Goal: Complete application form: Complete application form

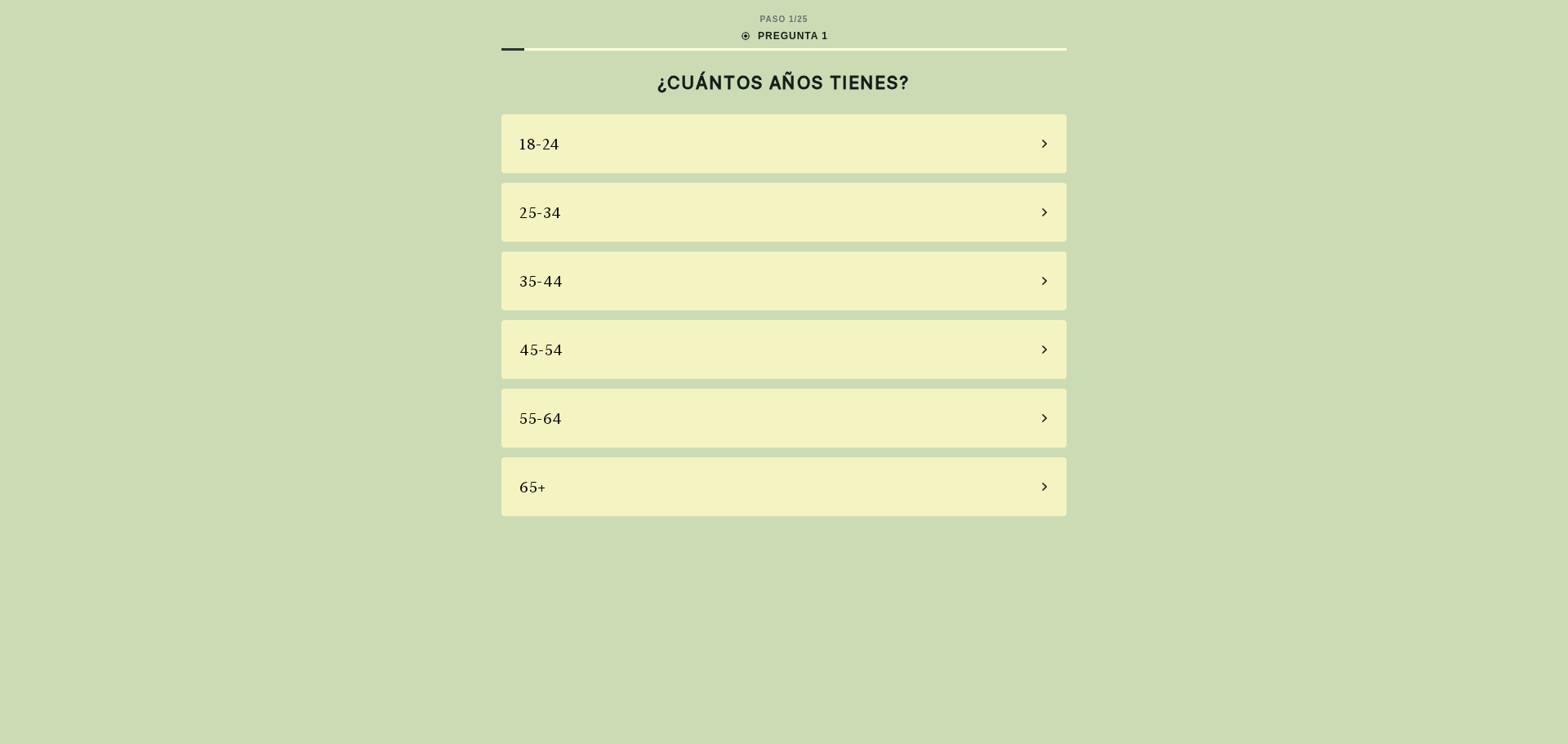
click at [567, 283] on div "35-44" at bounding box center [784, 281] width 565 height 59
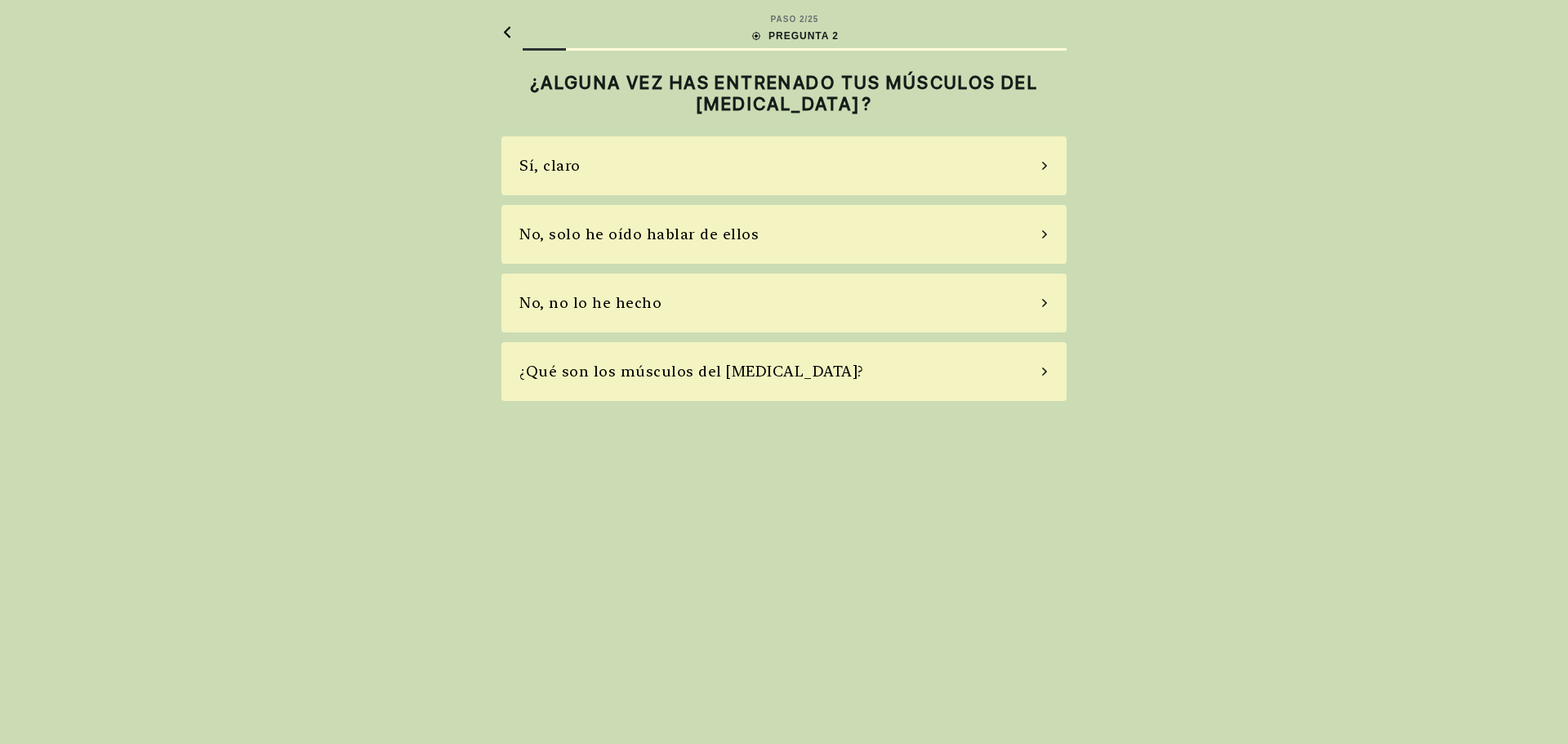
click at [576, 305] on div "No, no lo he hecho" at bounding box center [591, 303] width 143 height 22
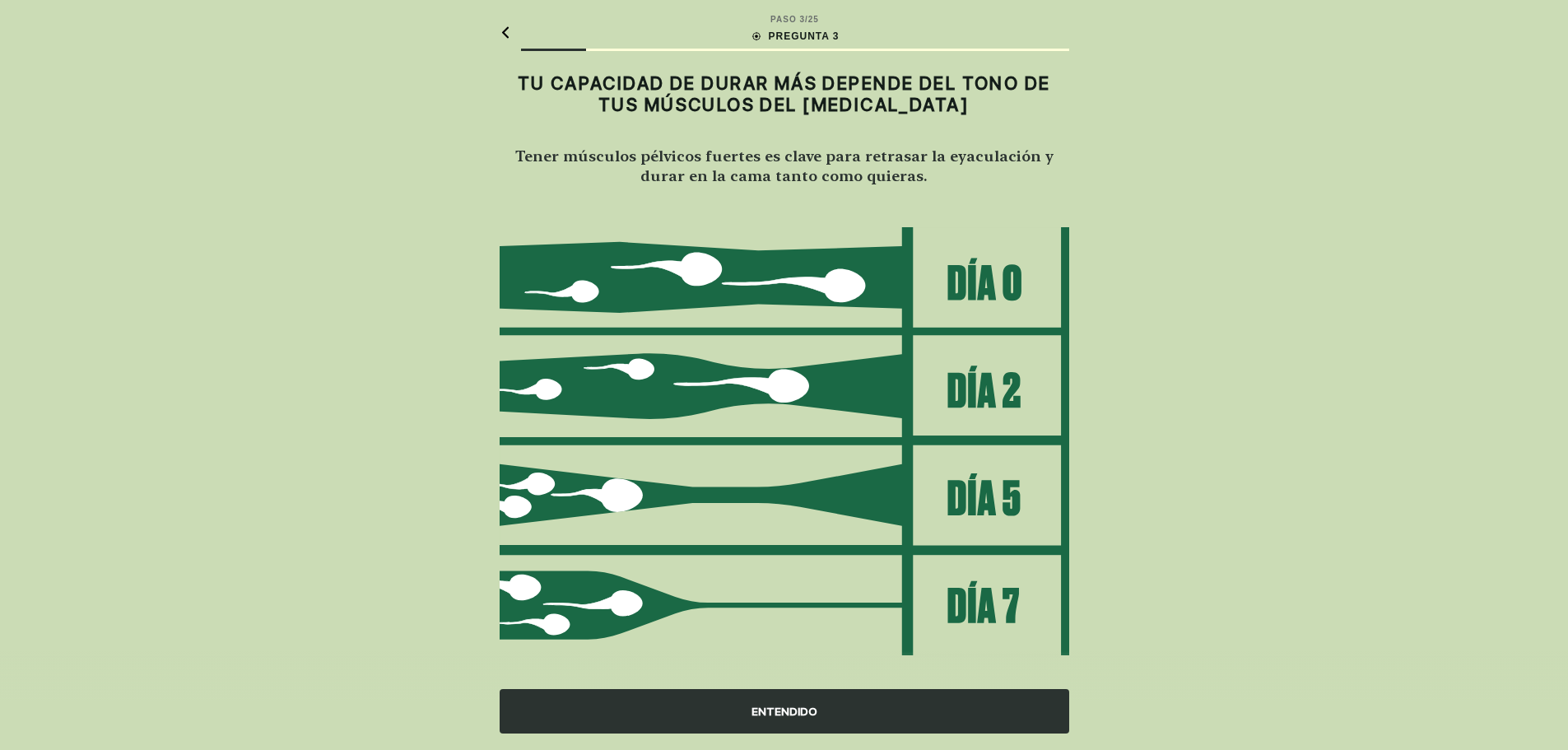
scroll to position [18, 0]
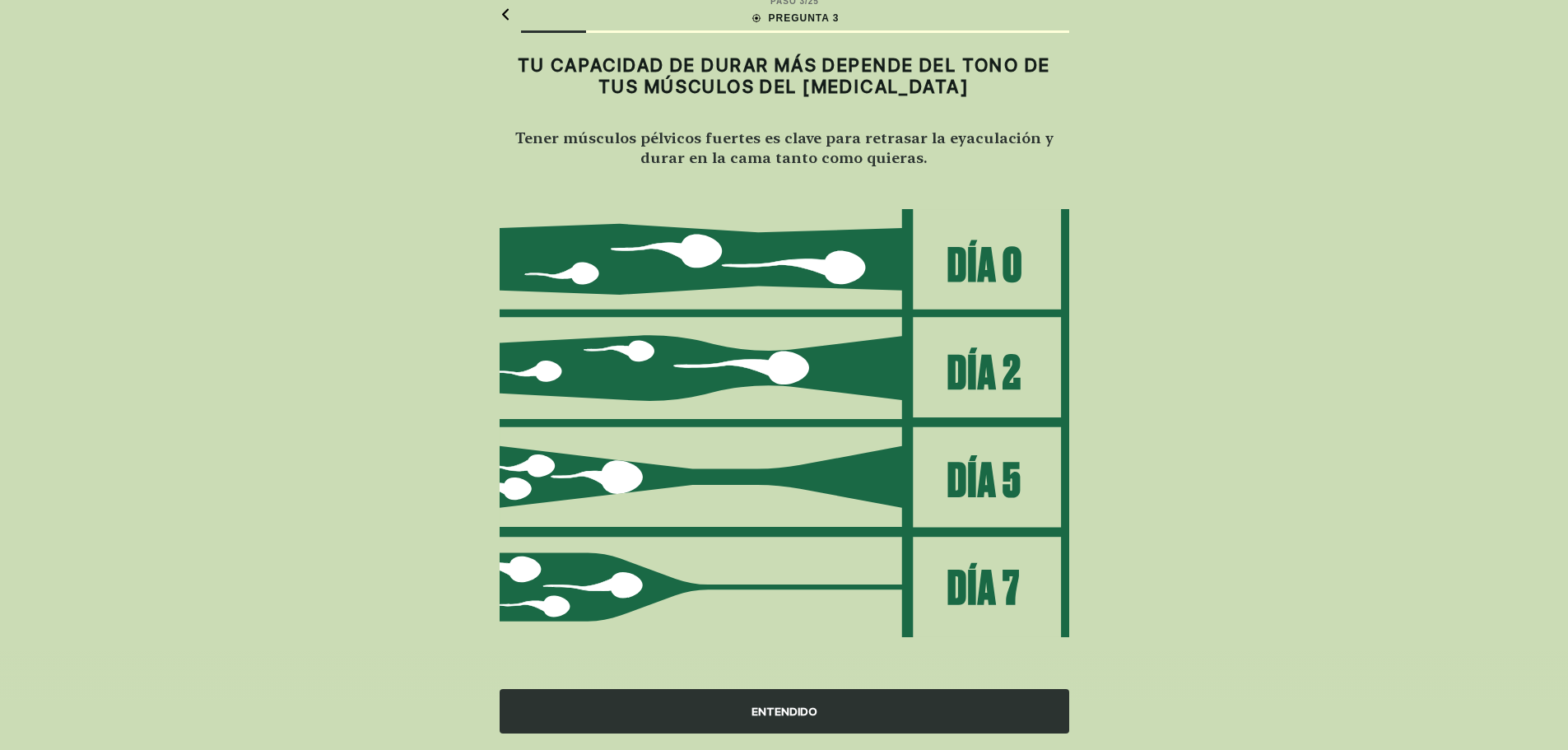
click at [793, 709] on div "ENTENDIDO" at bounding box center [784, 712] width 569 height 44
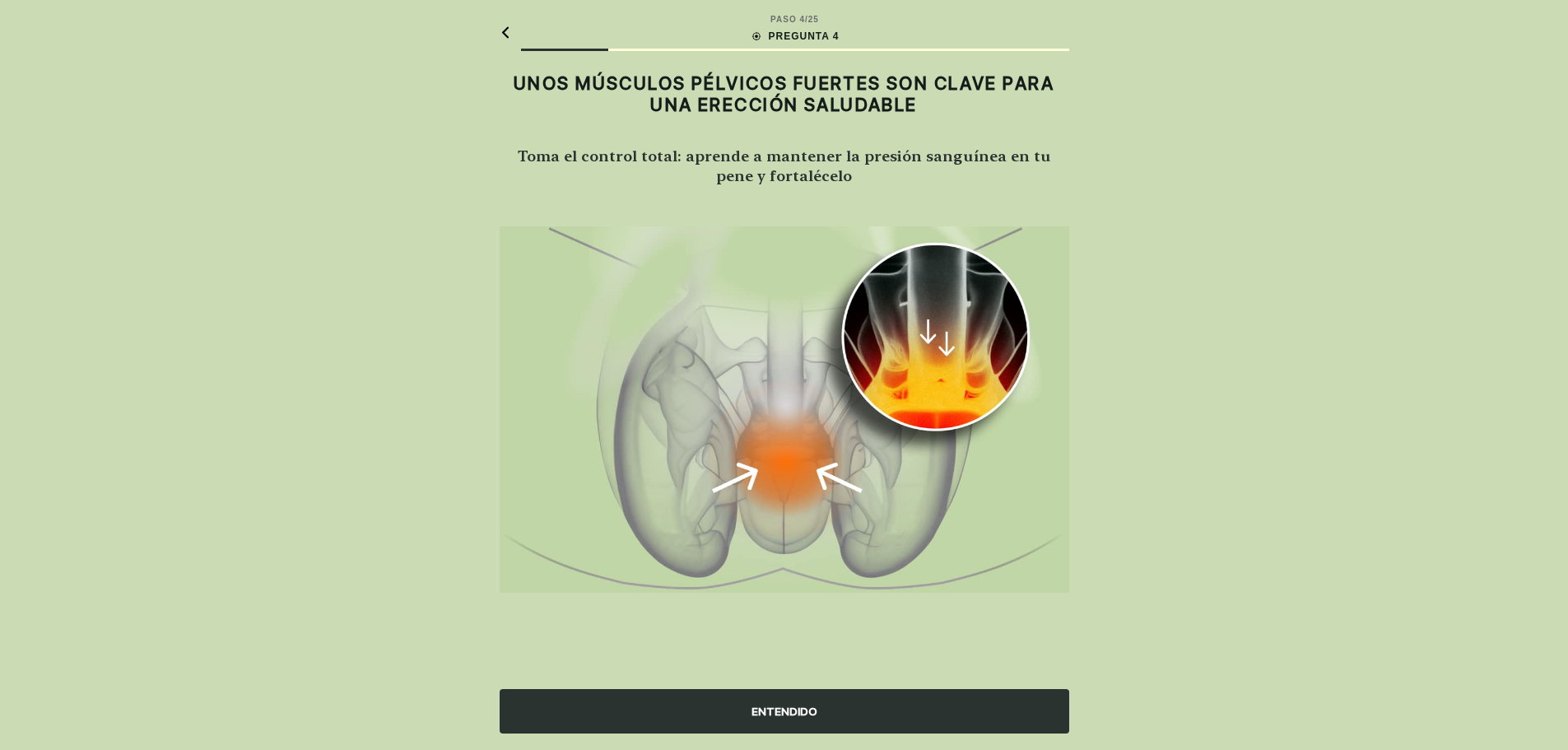
scroll to position [0, 0]
click at [803, 714] on div "ENTENDIDO" at bounding box center [790, 712] width 569 height 44
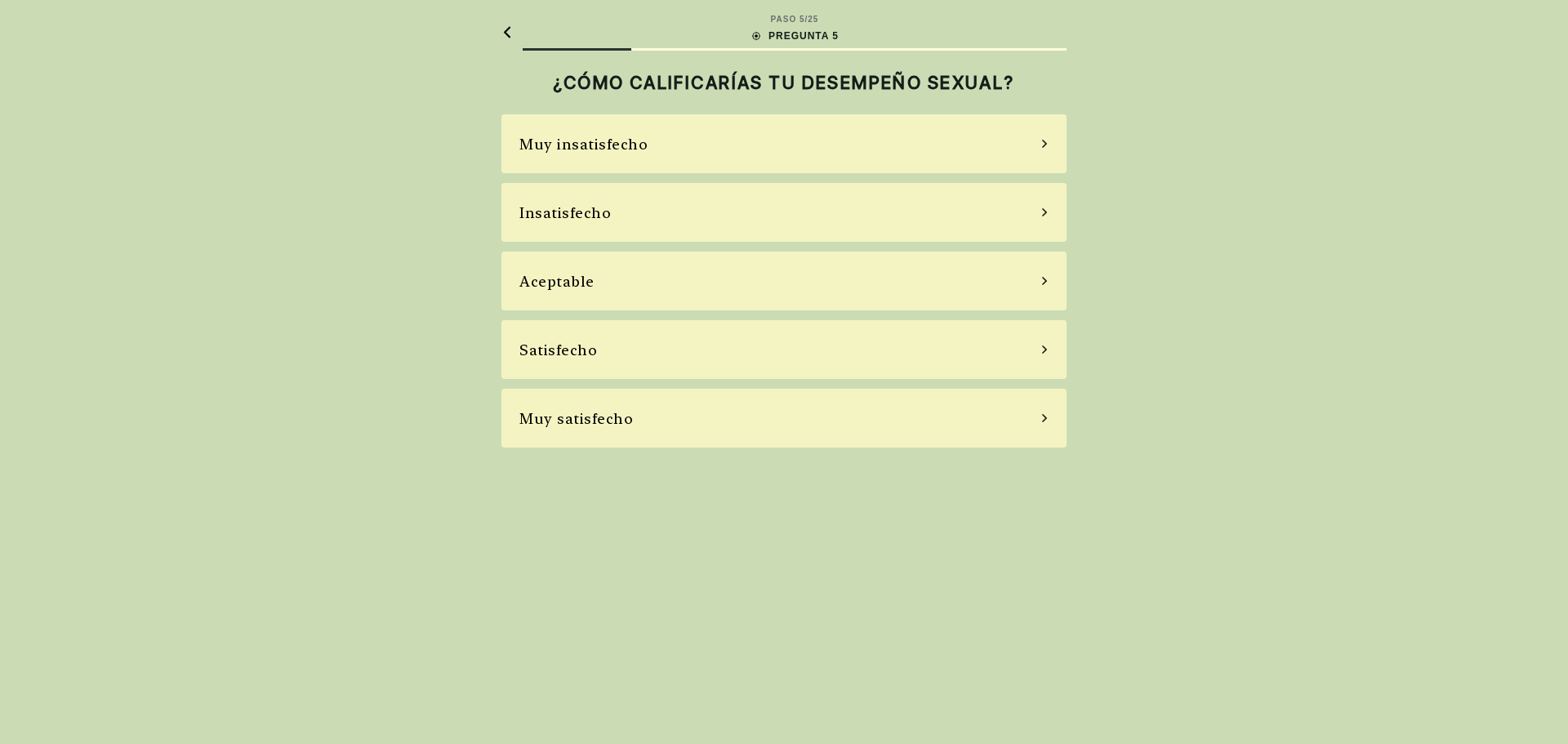
click at [562, 210] on div "Insatisfecho" at bounding box center [565, 213] width 92 height 22
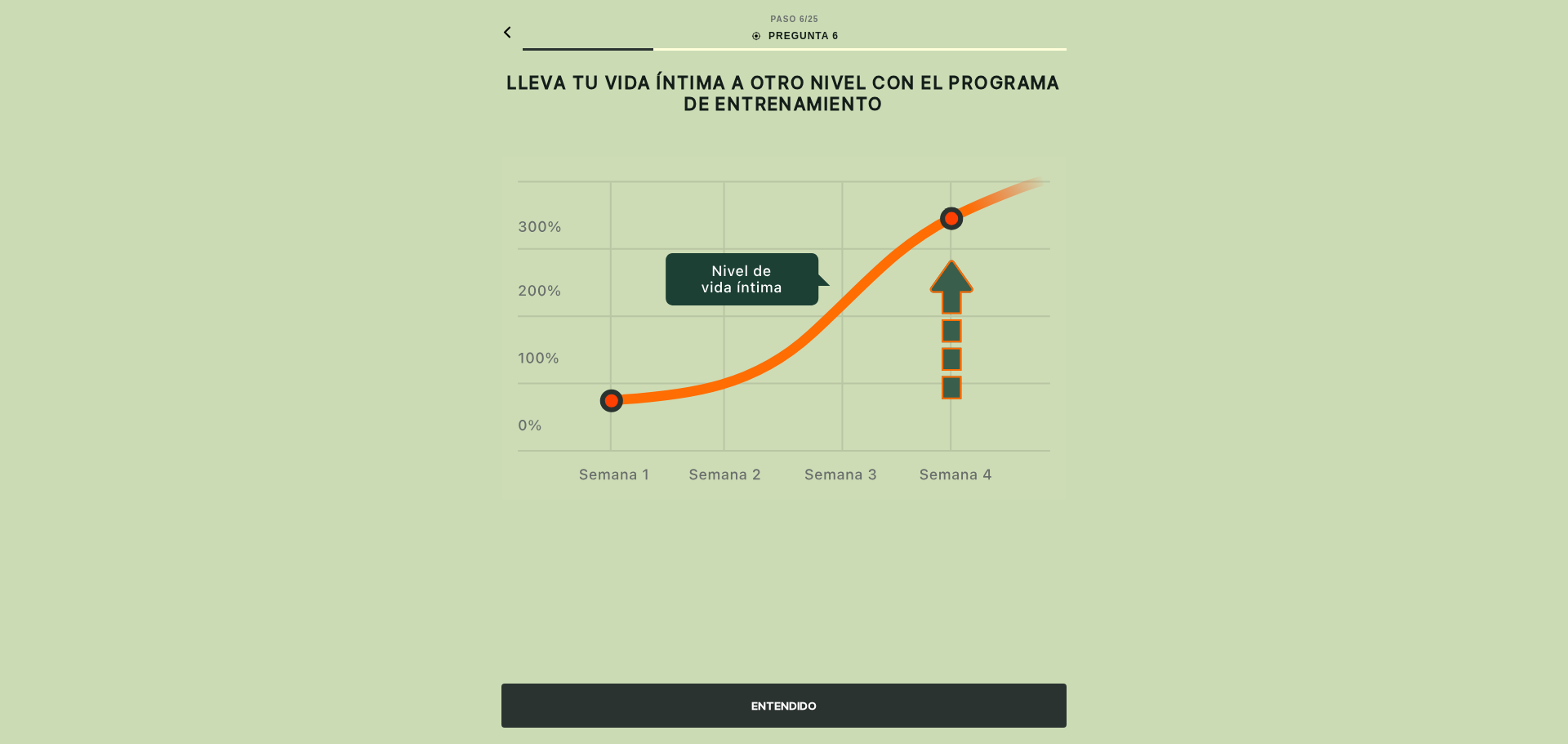
click at [738, 695] on div "ENTENDIDO" at bounding box center [784, 706] width 565 height 44
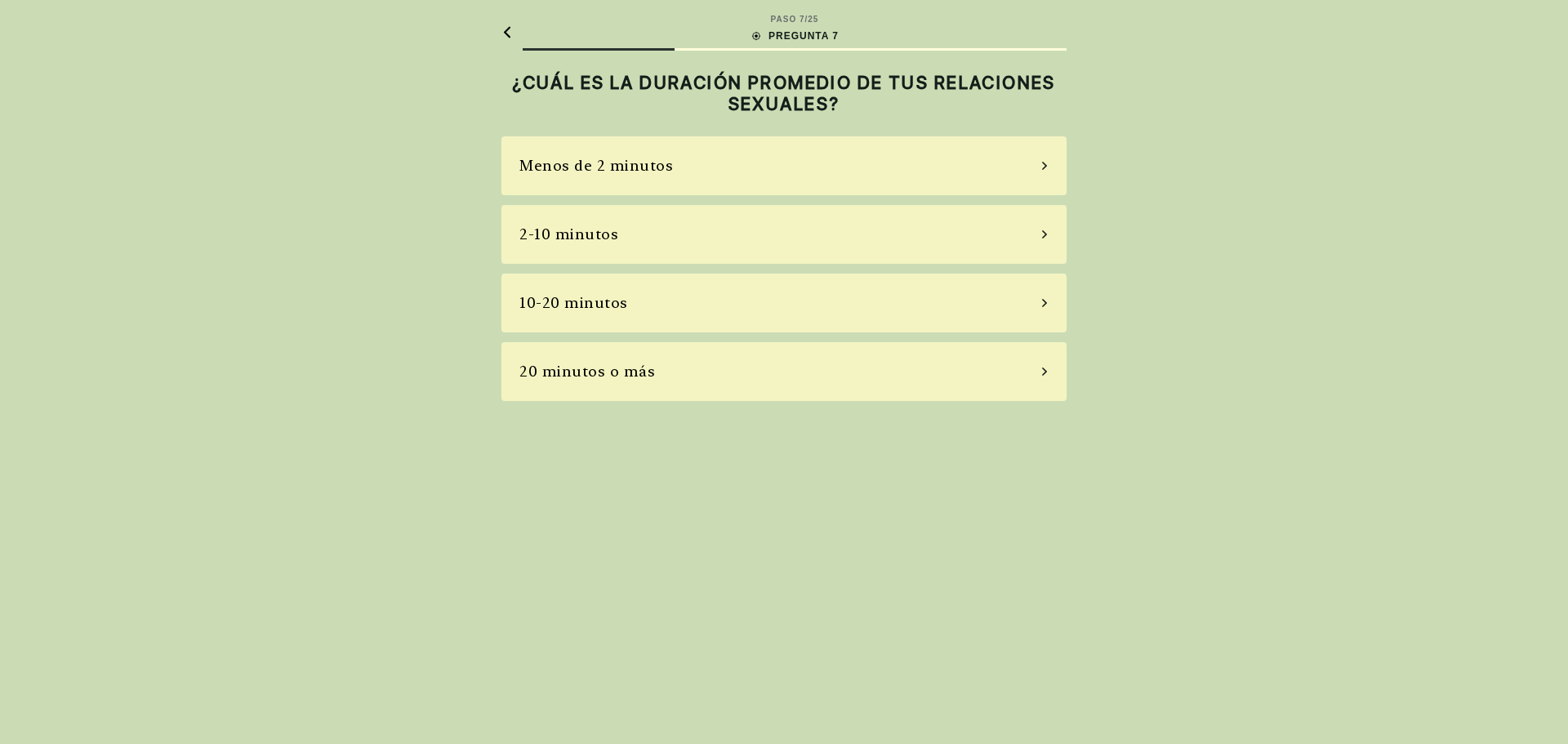
click at [595, 162] on div "Menos de 2 minutos" at bounding box center [596, 165] width 154 height 22
click at [619, 296] on div "La mayoría de las veces" at bounding box center [608, 303] width 178 height 22
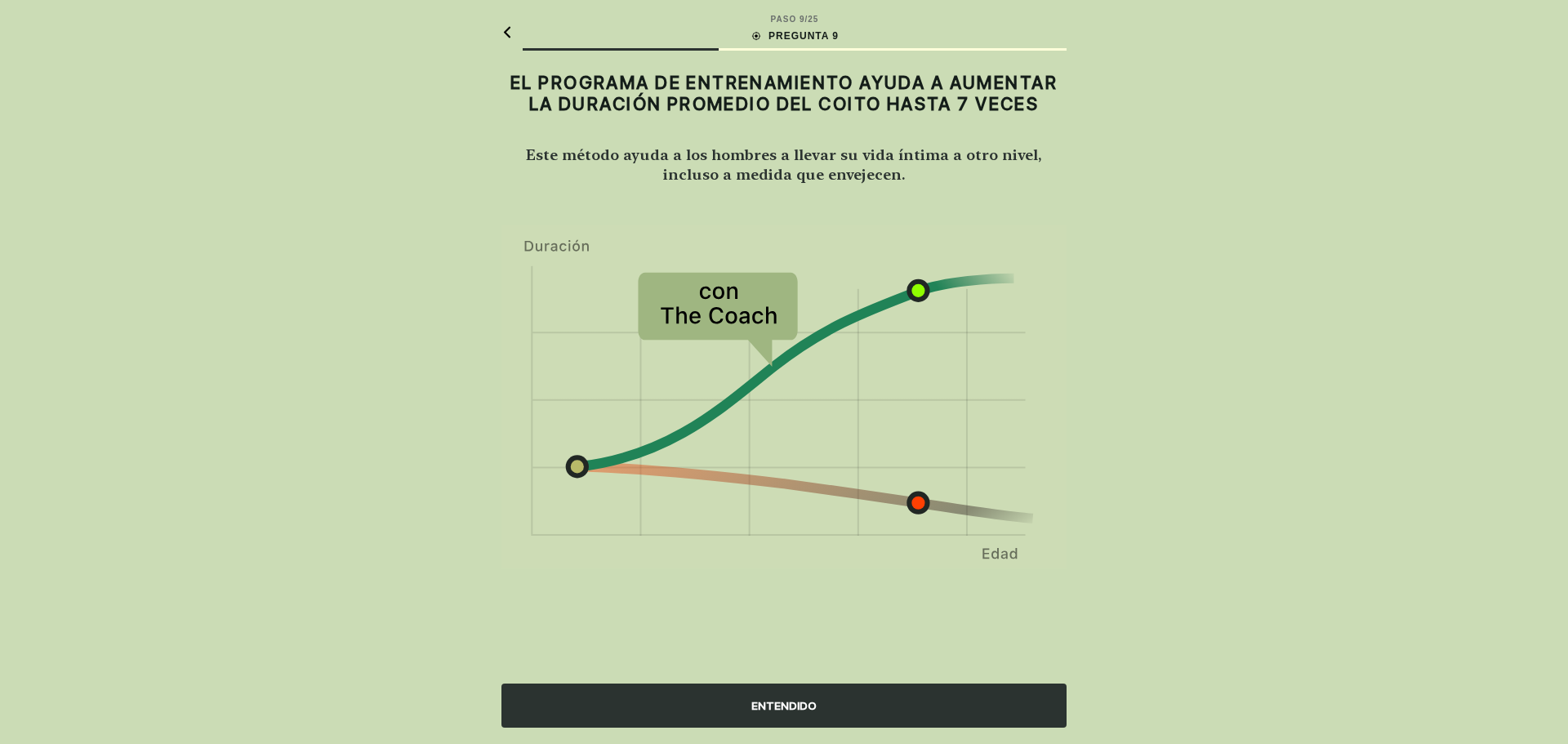
click at [795, 705] on div "ENTENDIDO" at bounding box center [784, 706] width 565 height 44
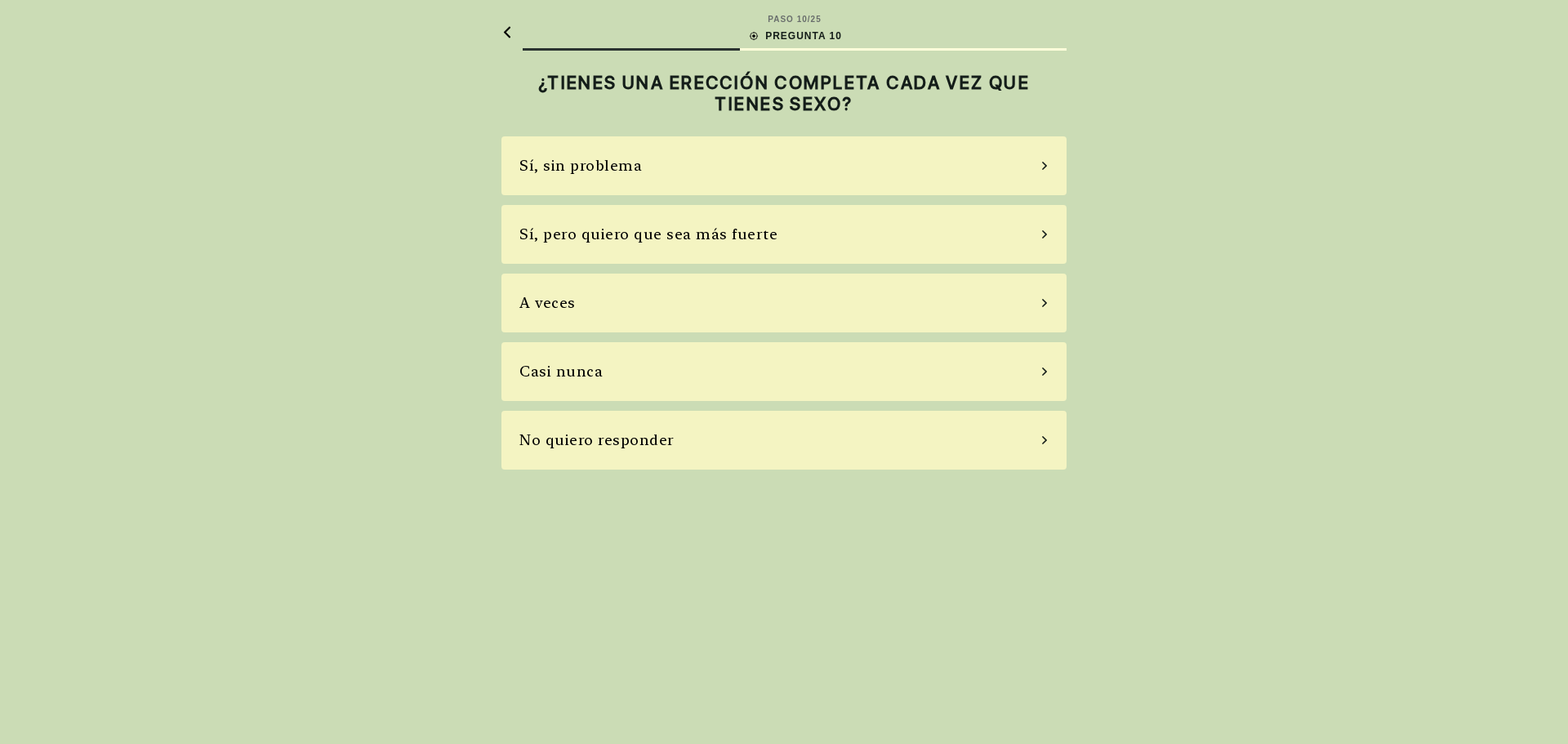
click at [577, 305] on div "A veces" at bounding box center [784, 303] width 565 height 59
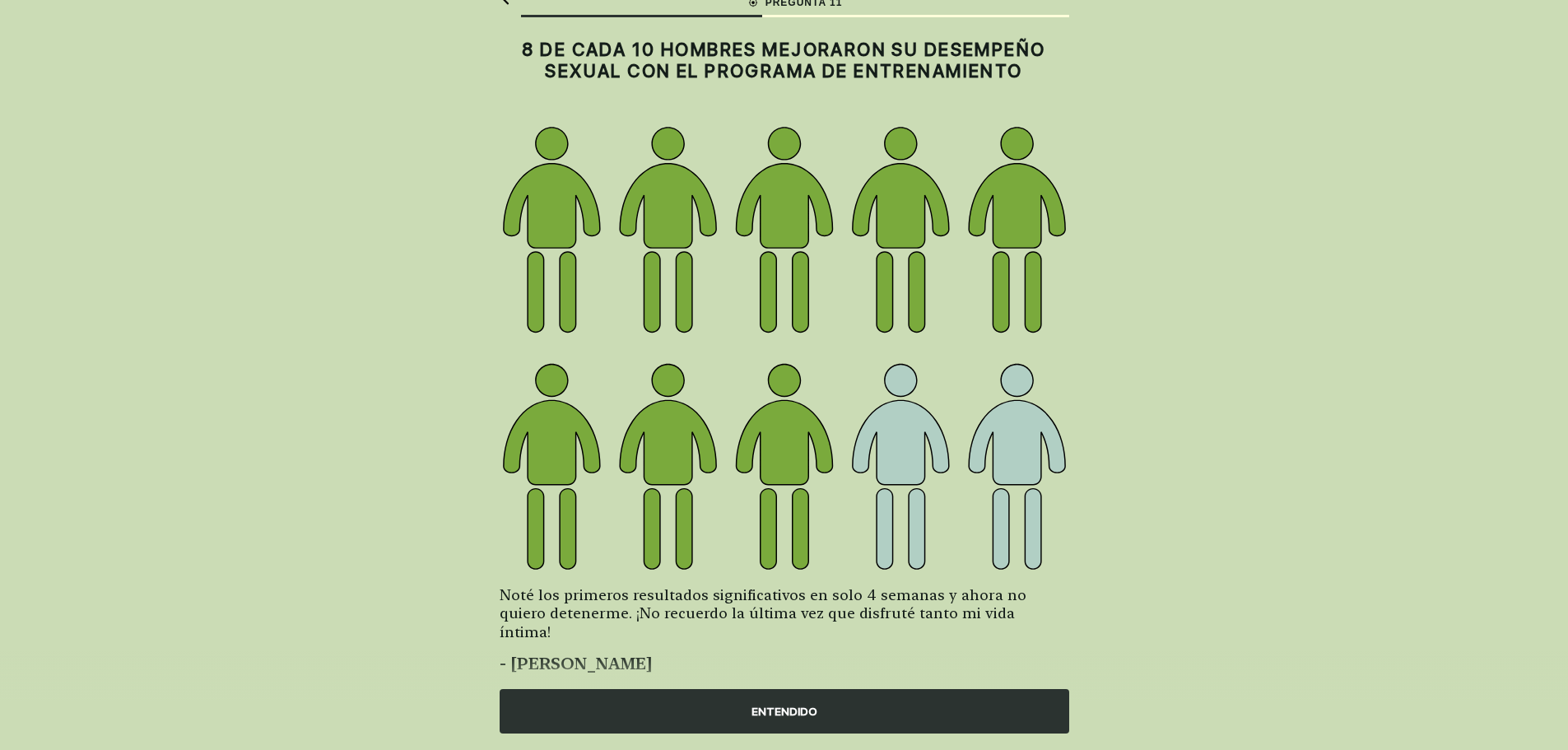
scroll to position [50, 0]
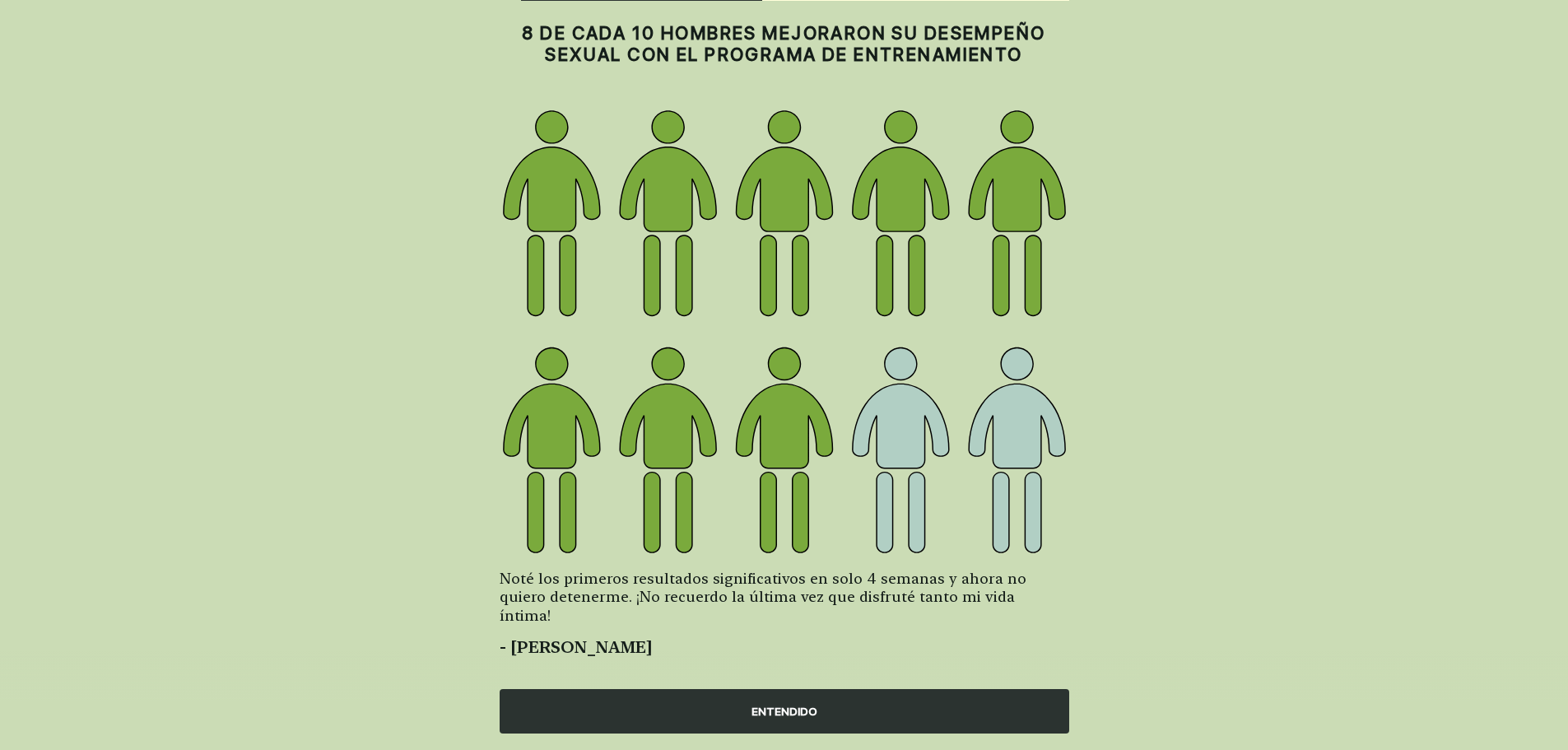
click at [758, 706] on div "ENTENDIDO" at bounding box center [784, 712] width 569 height 44
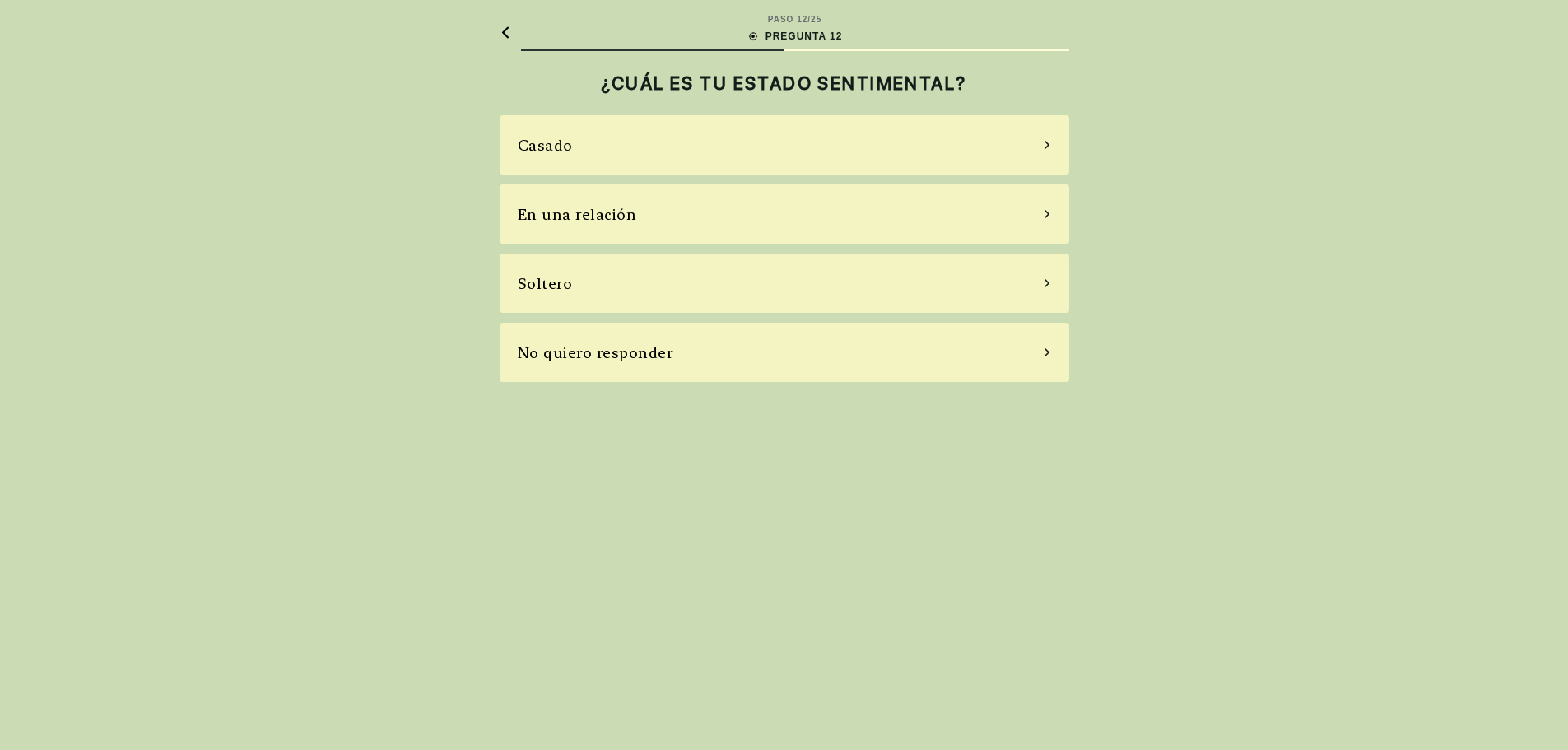
scroll to position [0, 0]
click at [556, 152] on div "Casado" at bounding box center [551, 145] width 56 height 22
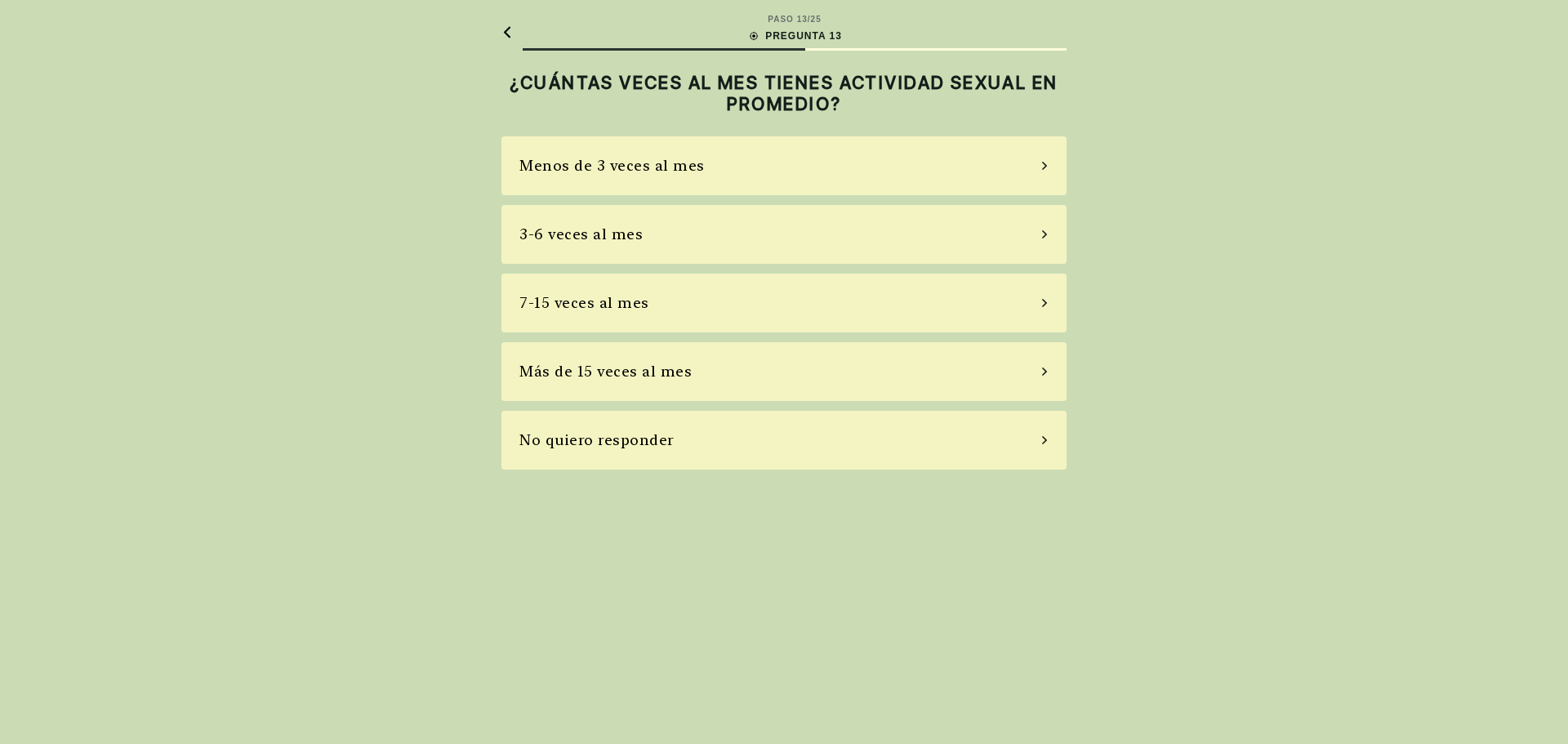
click at [630, 308] on div "7-15 veces al mes" at bounding box center [584, 303] width 130 height 22
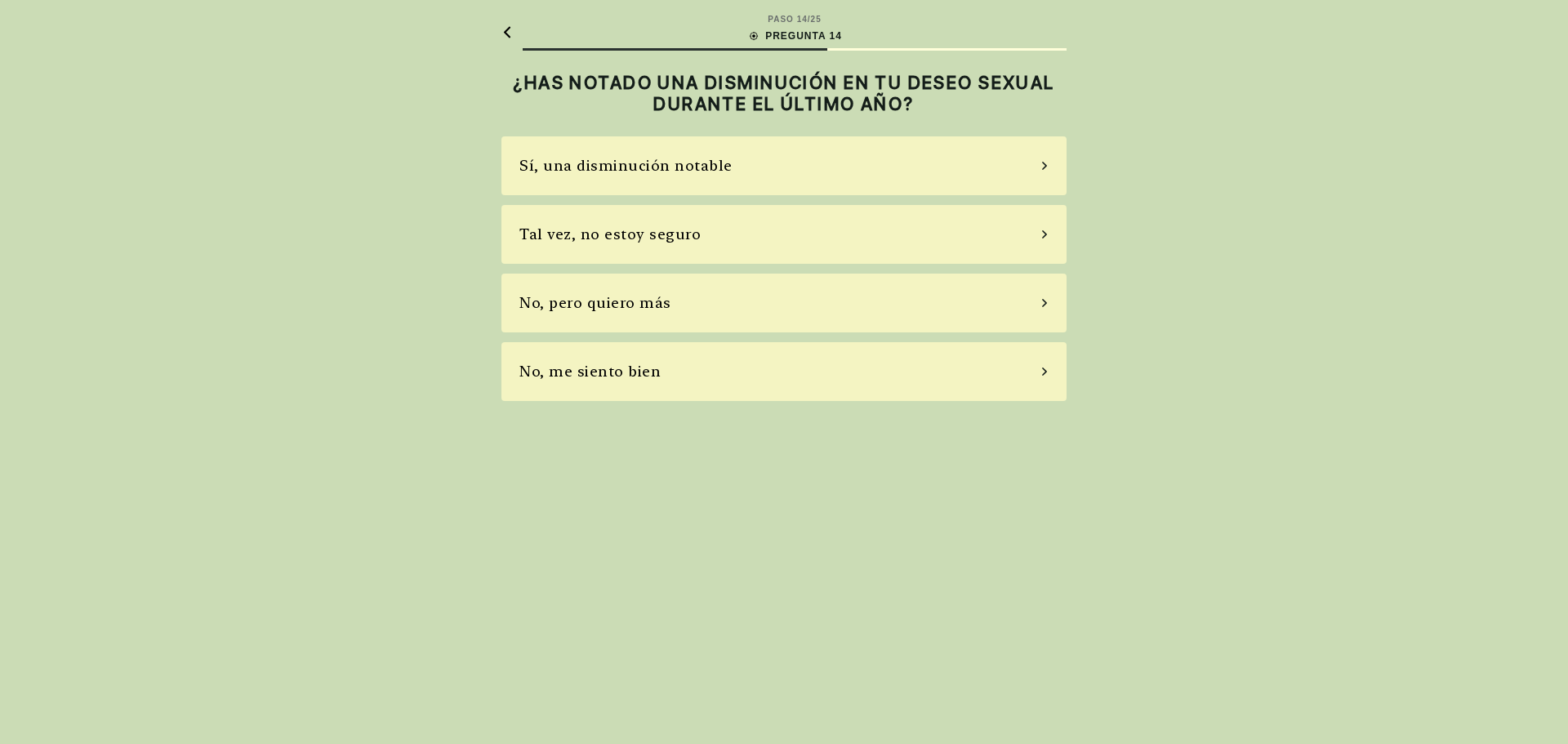
click at [665, 163] on div "Sí, una disminución notable" at bounding box center [625, 165] width 213 height 22
click at [636, 239] on div "Sí, uso pastillas de vez en cuando" at bounding box center [646, 234] width 253 height 22
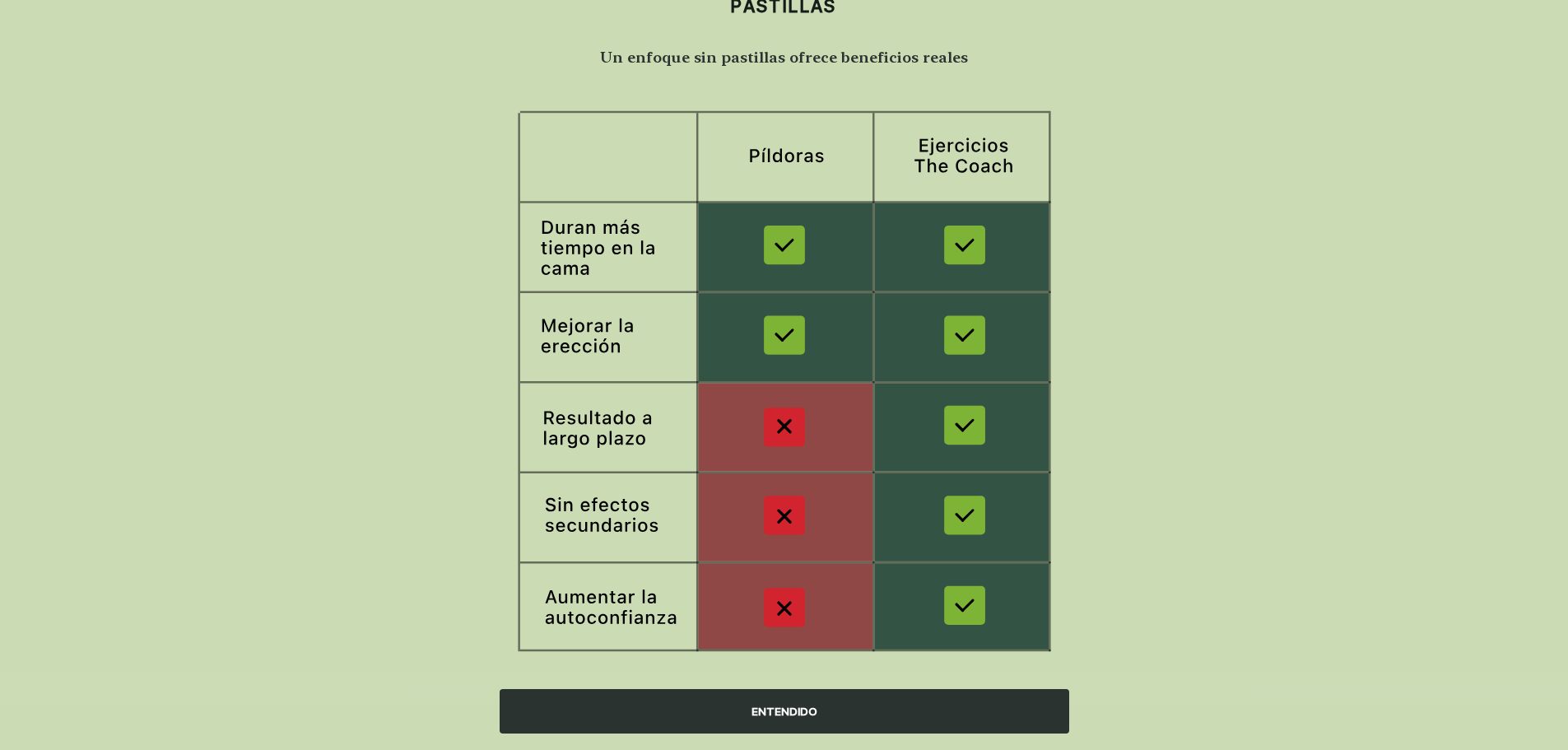
scroll to position [123, 0]
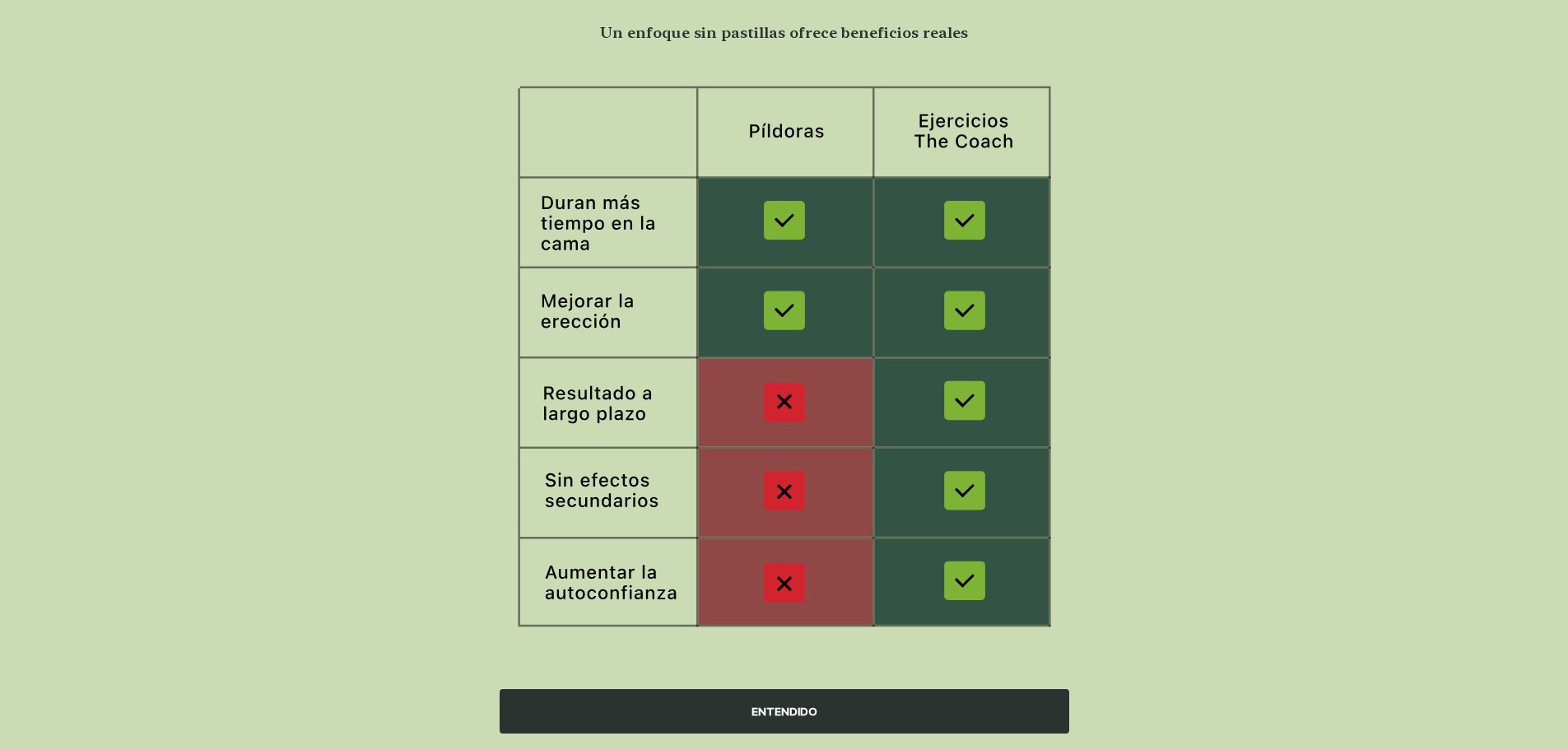
click at [772, 713] on div "ENTENDIDO" at bounding box center [784, 712] width 569 height 44
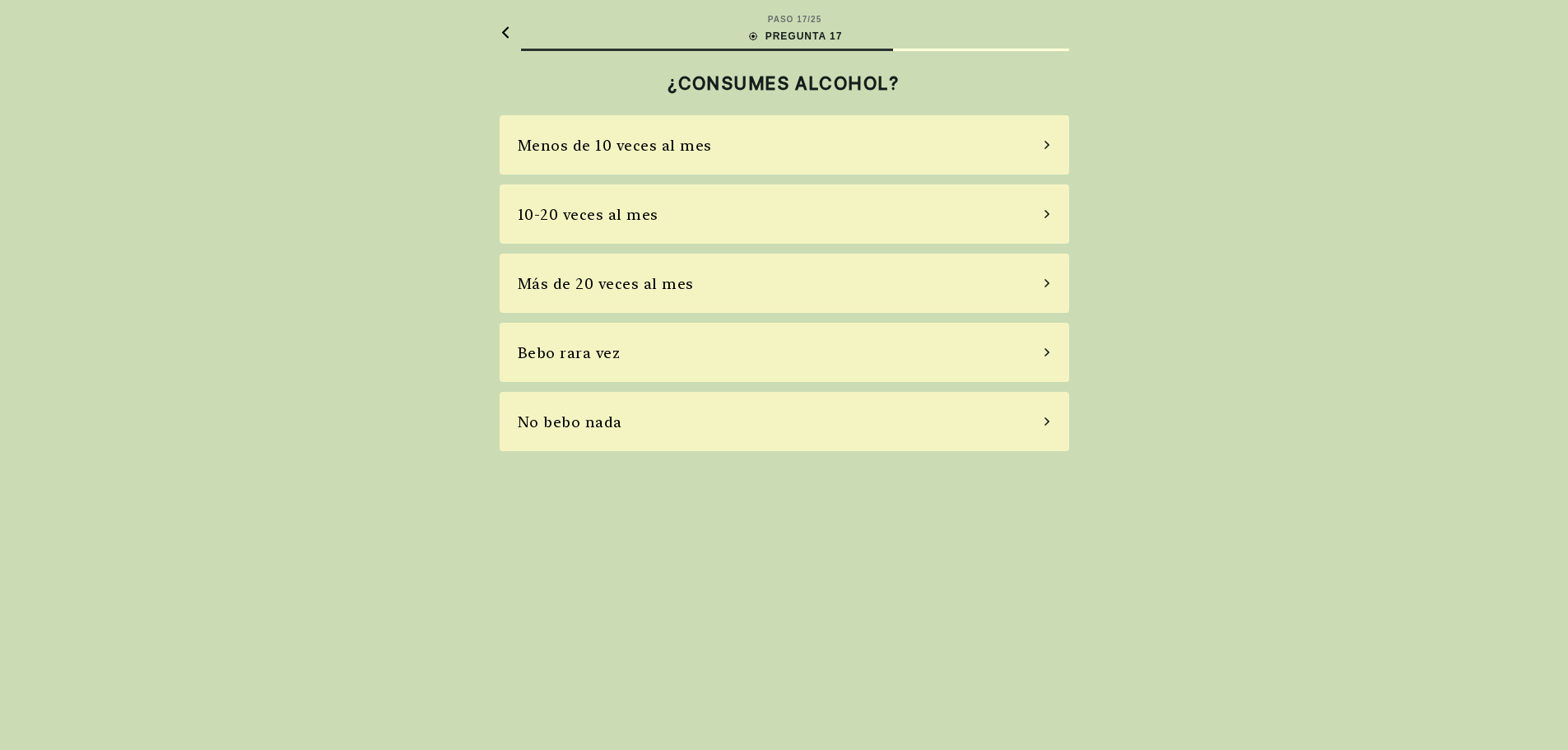
scroll to position [0, 0]
click at [604, 359] on div "Bebo rara vez" at bounding box center [575, 353] width 103 height 22
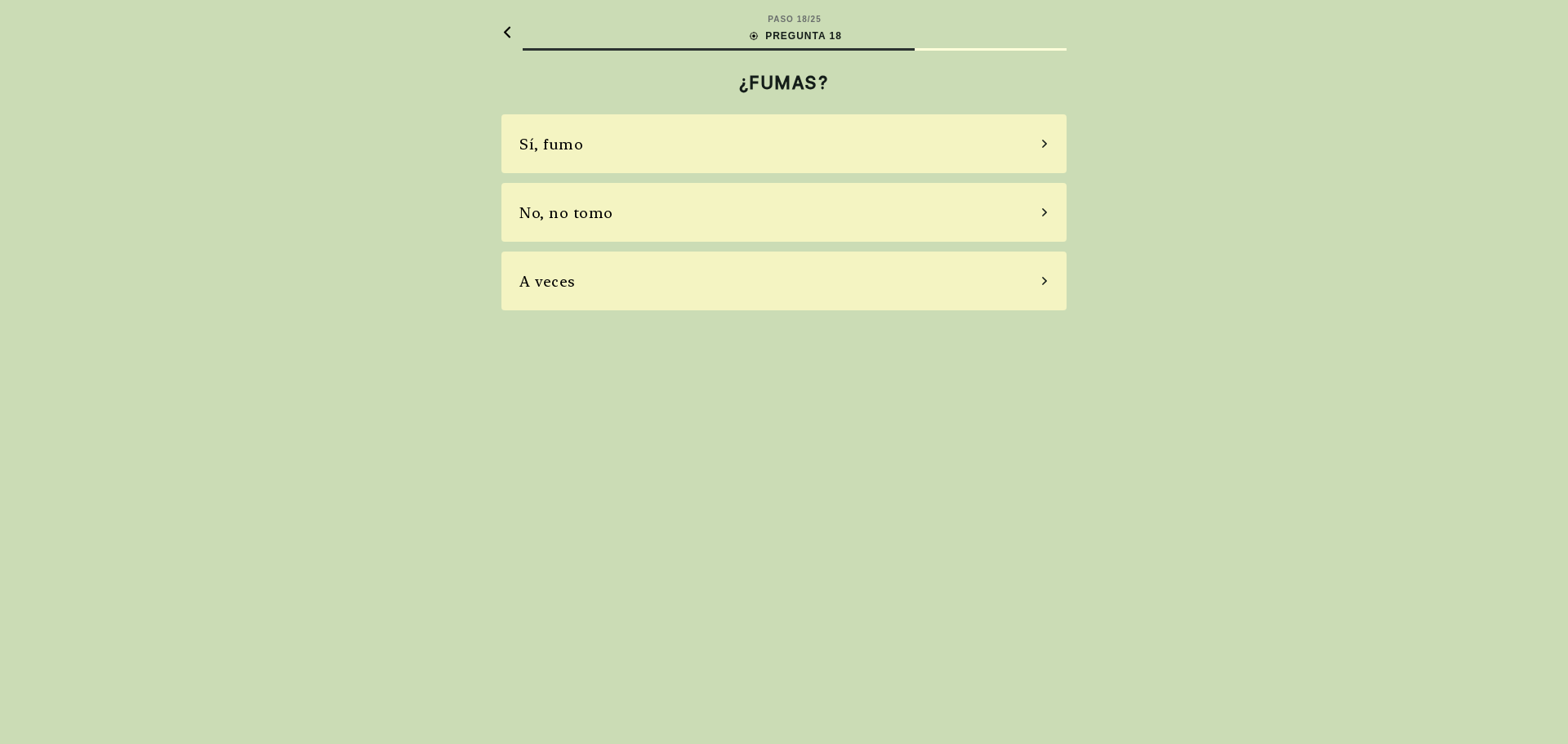
click at [587, 223] on div "No, no tomo" at bounding box center [566, 213] width 94 height 22
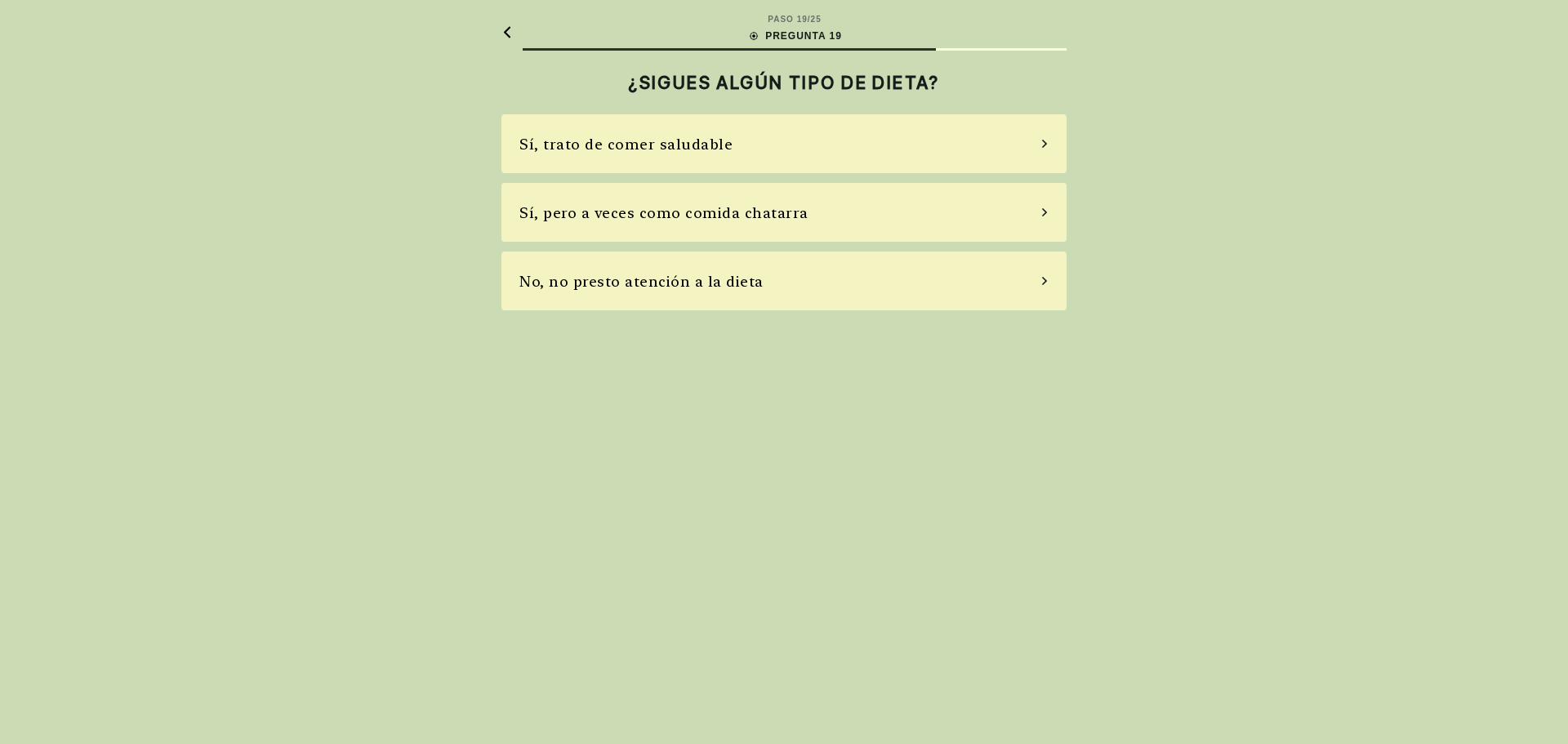
click at [652, 217] on div "Sí, pero a veces como comida chatarra" at bounding box center [664, 213] width 289 height 22
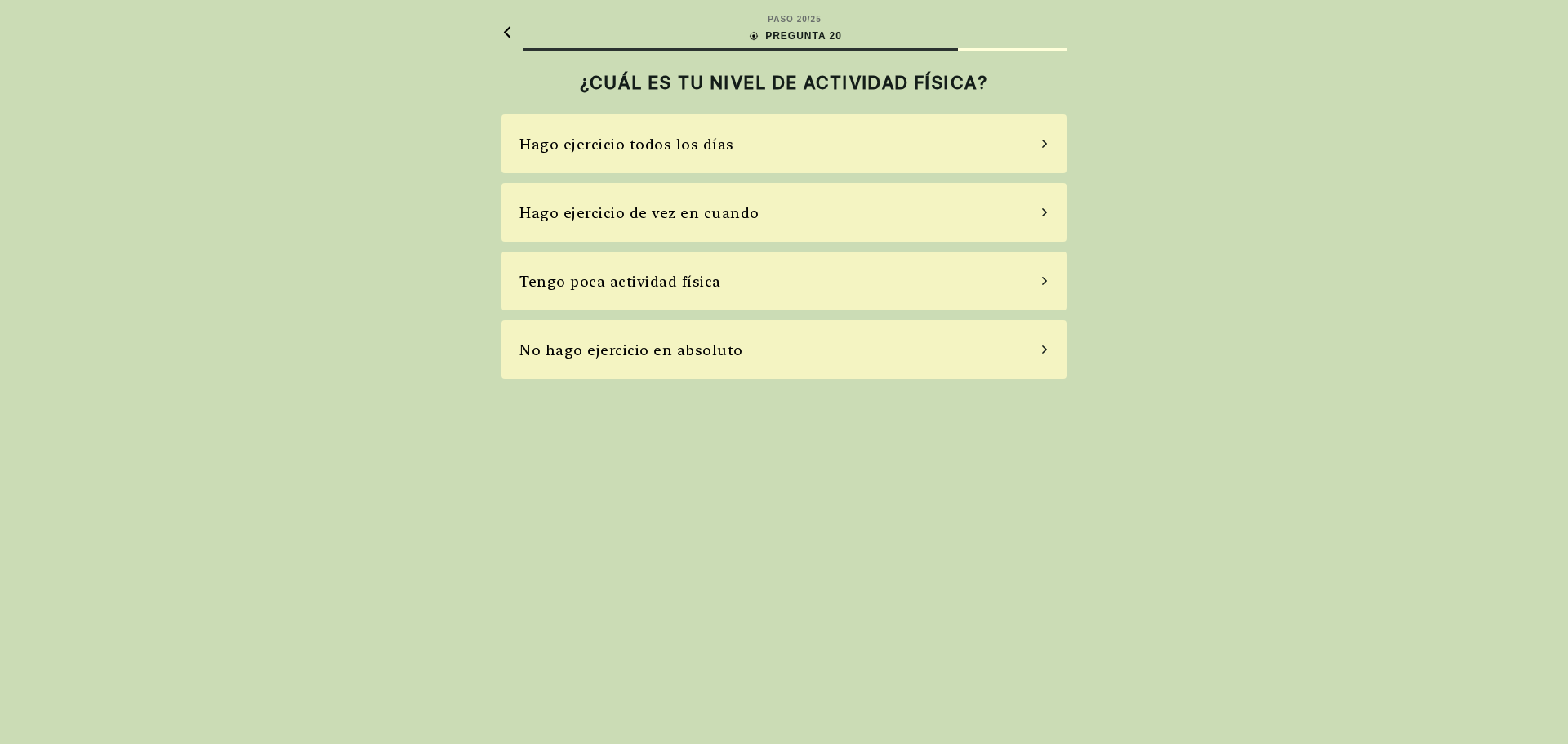
click at [596, 351] on div "No hago ejercicio en absoluto" at bounding box center [631, 350] width 224 height 22
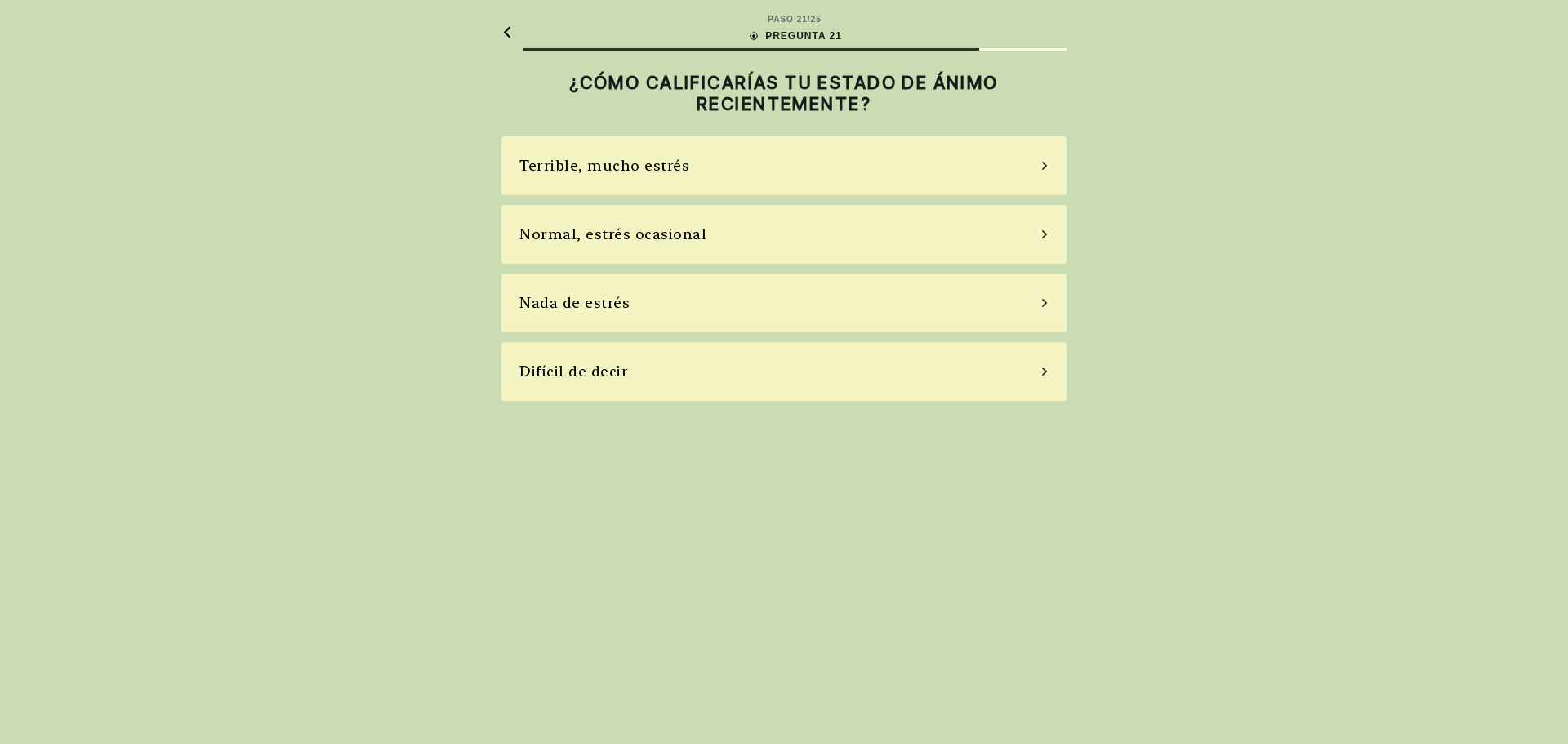
click at [606, 171] on div "Terrible, mucho estrés" at bounding box center [604, 165] width 170 height 22
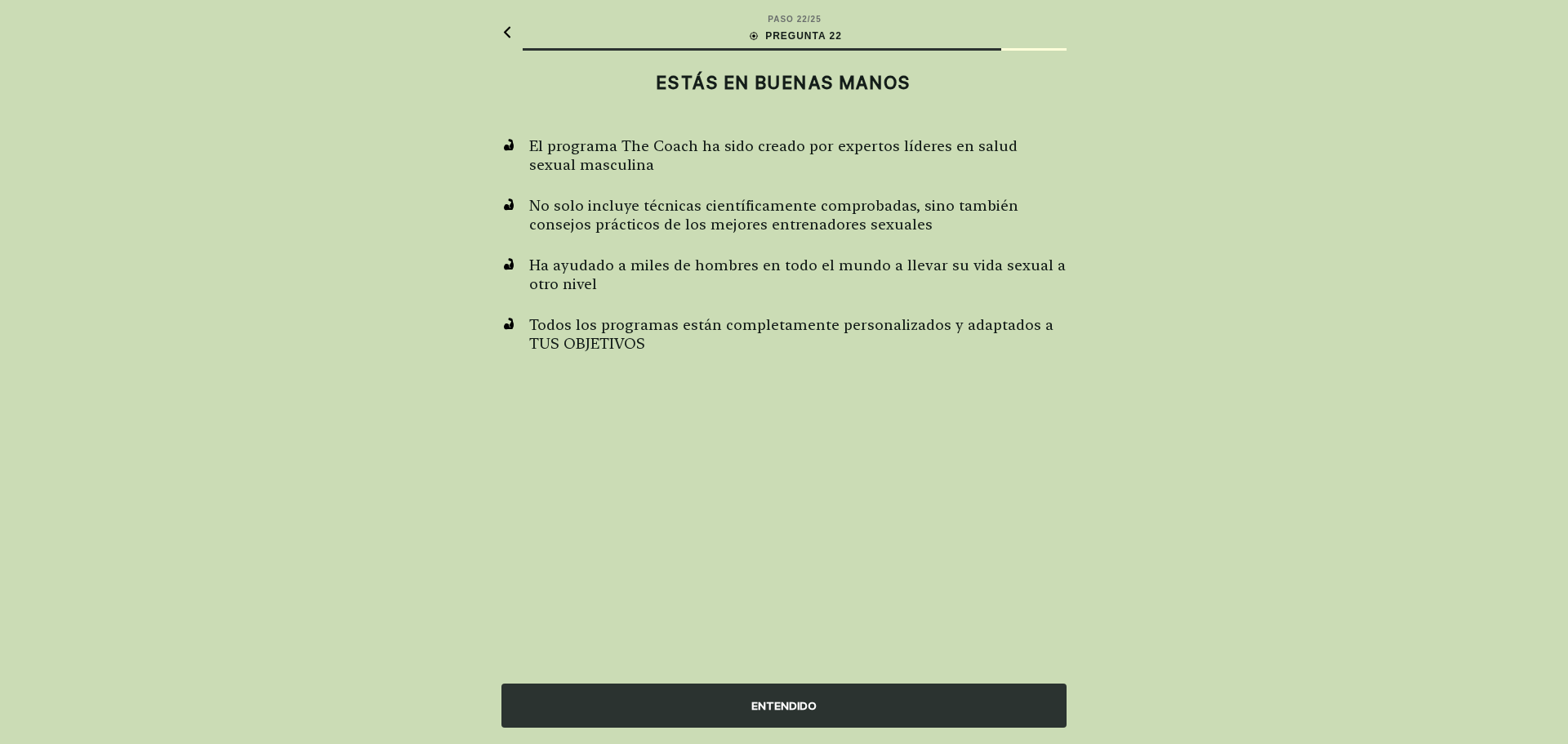
click at [825, 714] on div "ENTENDIDO" at bounding box center [784, 706] width 565 height 44
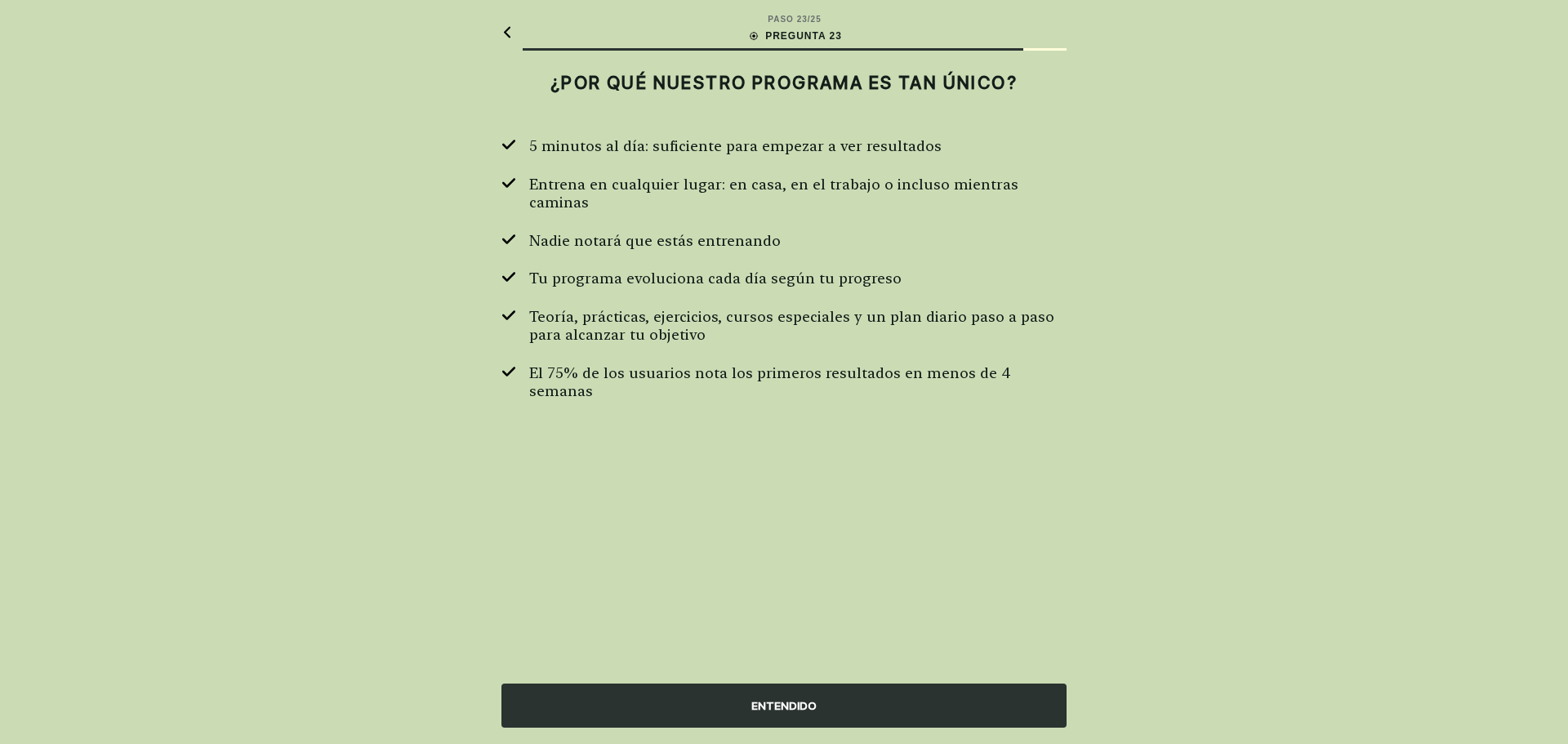
click at [787, 702] on div "ENTENDIDO" at bounding box center [784, 706] width 565 height 44
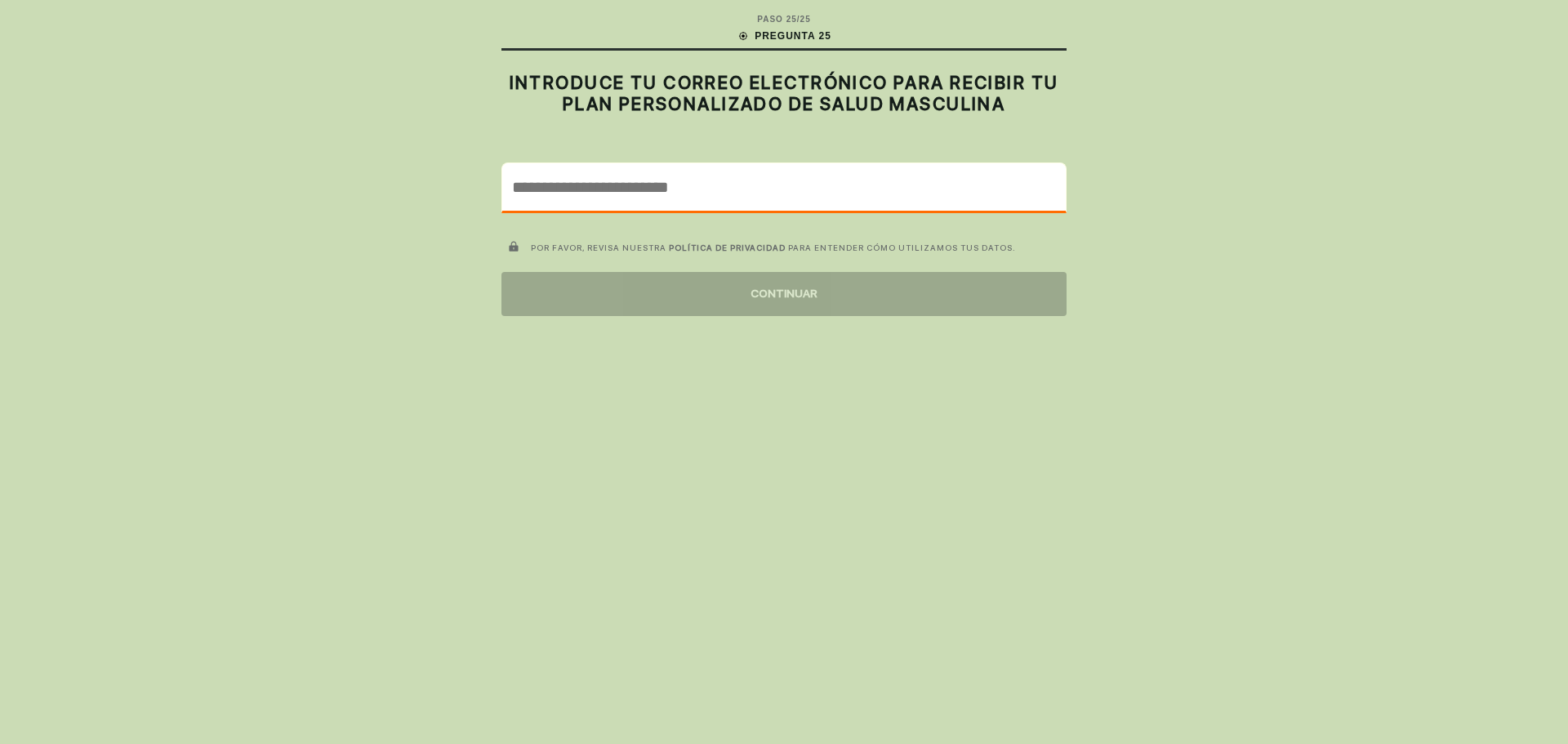
click at [616, 189] on input "email" at bounding box center [784, 187] width 563 height 48
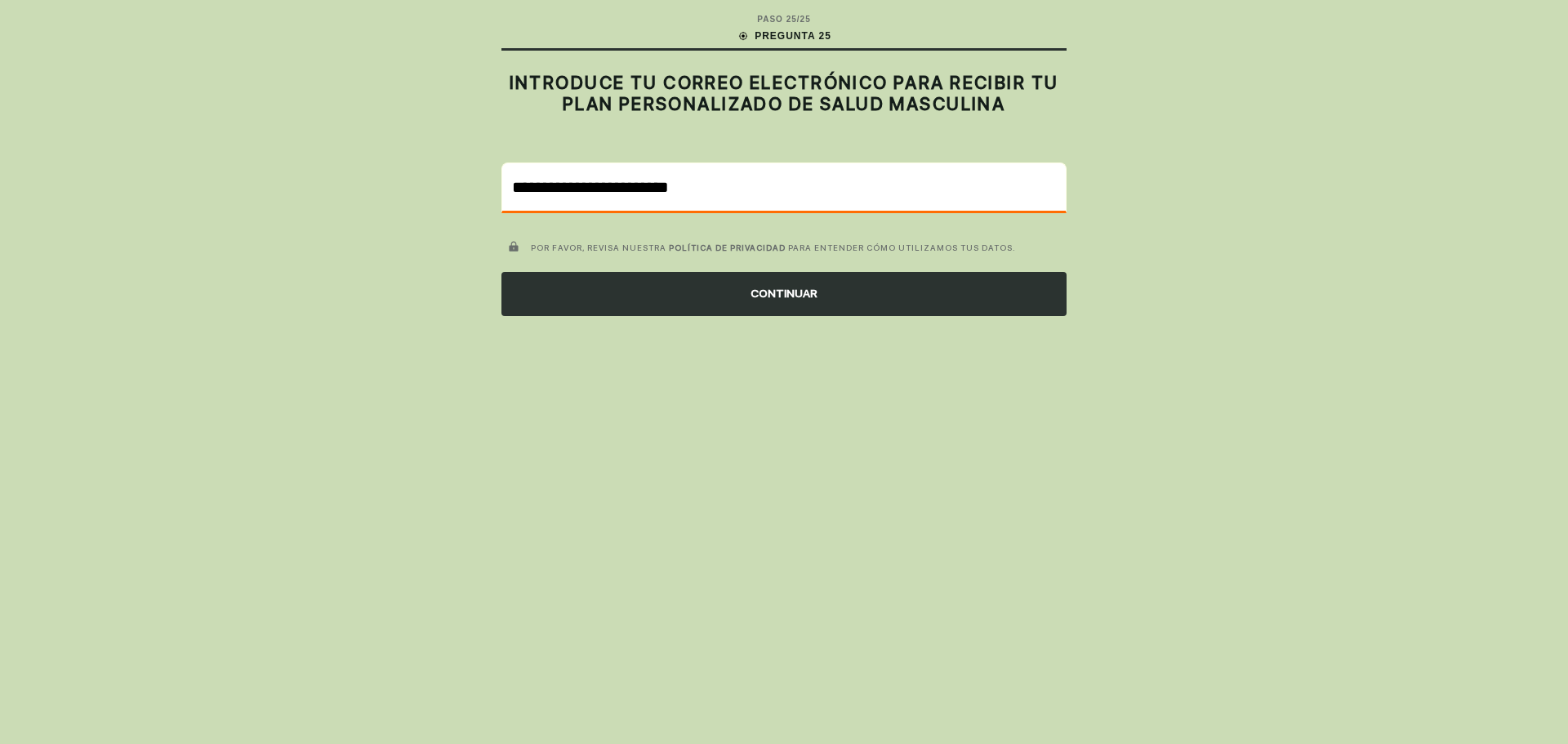
type input "**********"
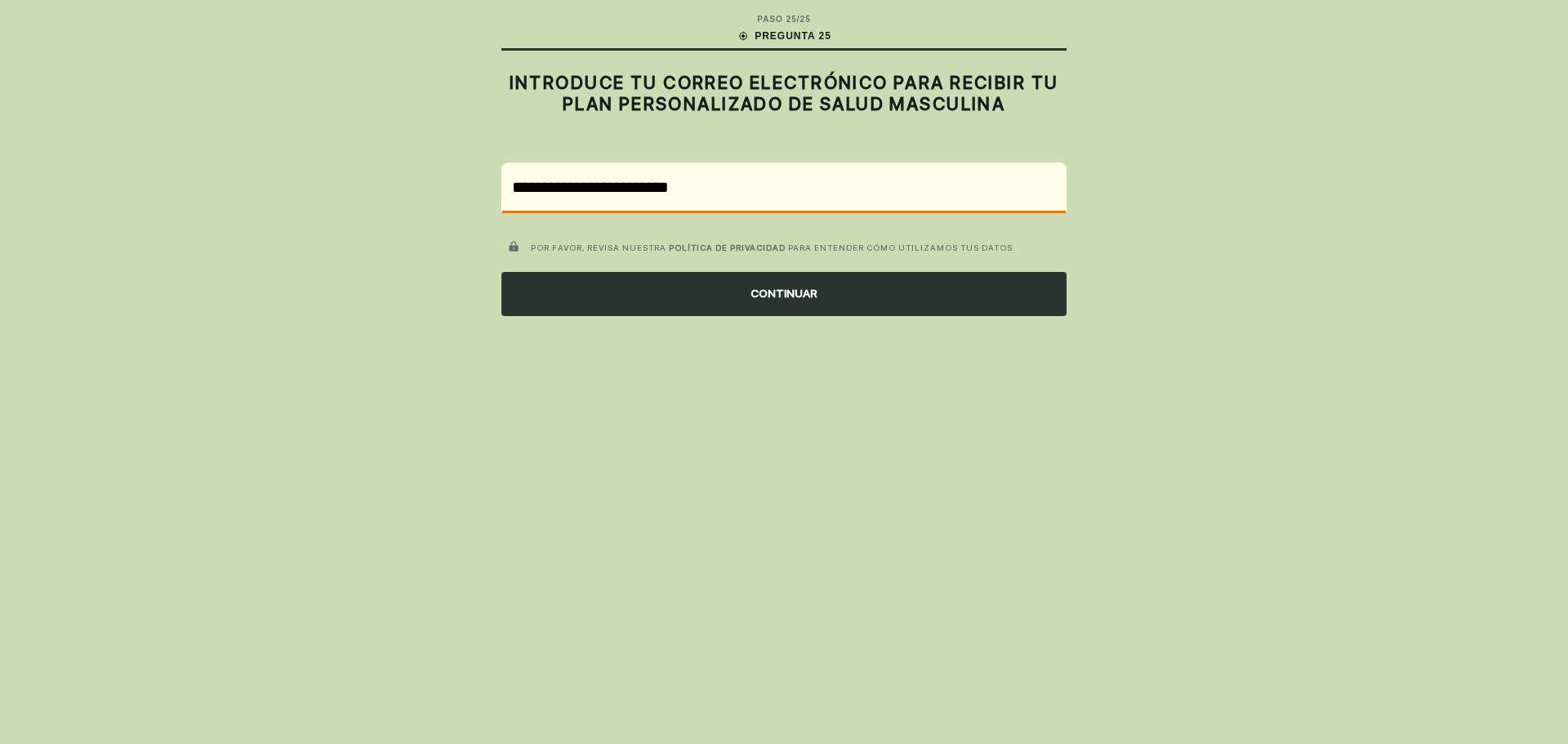
click at [842, 292] on div "CONTINUAR" at bounding box center [784, 294] width 565 height 44
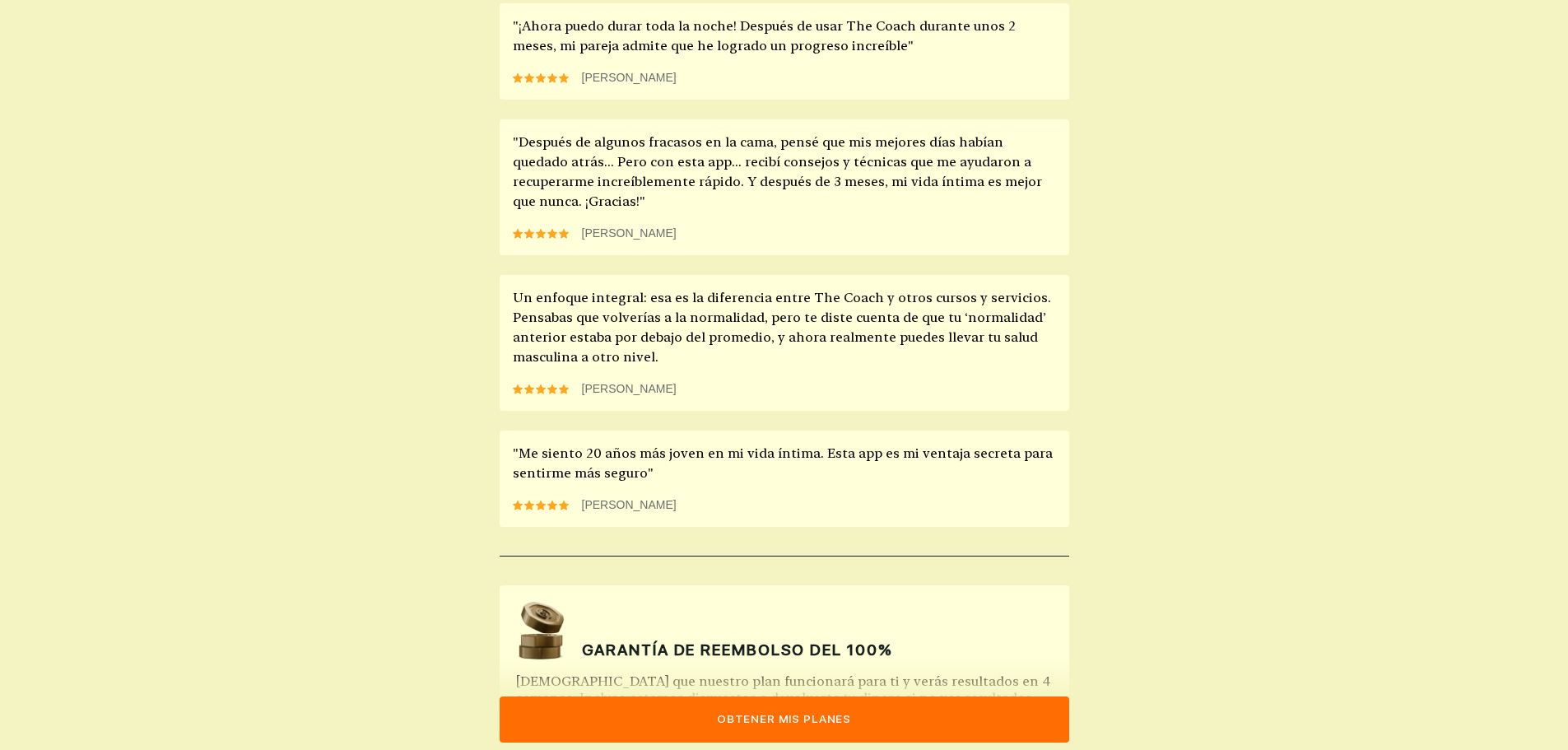
scroll to position [1410, 0]
